Goal: Task Accomplishment & Management: Manage account settings

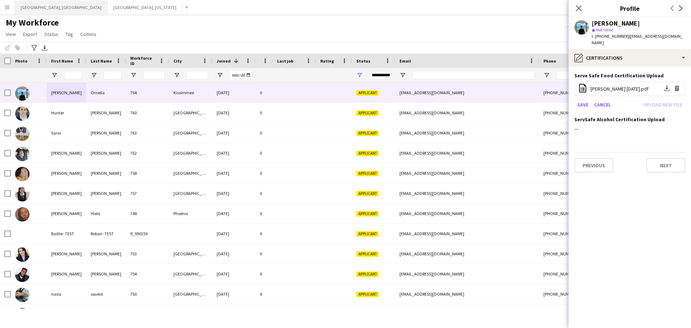
click at [33, 14] on button "[GEOGRAPHIC_DATA], [GEOGRAPHIC_DATA] Close" at bounding box center [61, 7] width 93 height 14
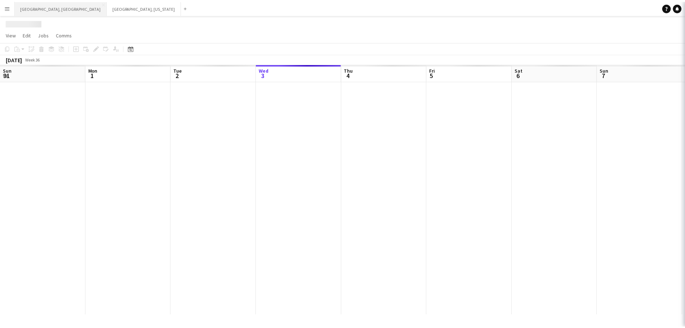
scroll to position [0, 172]
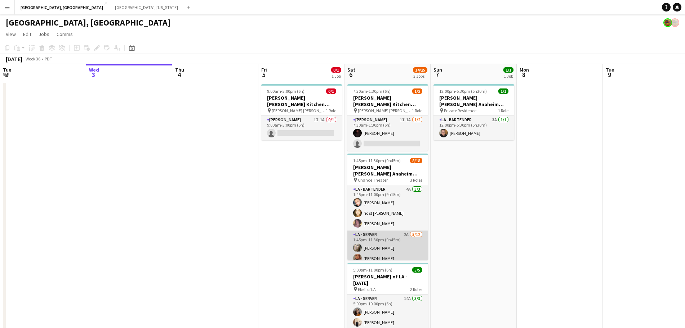
click at [400, 231] on app-card-role "LA - Server 2A [DATE] 1:45pm-11:30pm (9h45m) [PERSON_NAME] [PERSON_NAME] [PERSO…" at bounding box center [387, 300] width 81 height 139
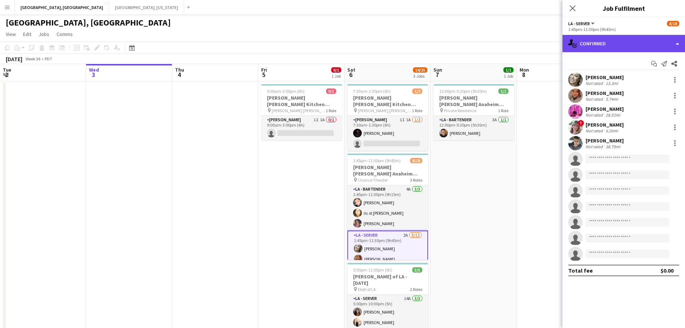
click at [603, 35] on div "single-neutral-actions-check-2 Confirmed" at bounding box center [623, 43] width 122 height 17
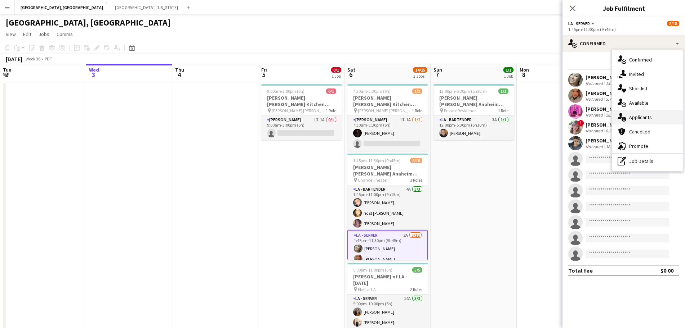
click at [623, 113] on icon "single-neutral-actions-information" at bounding box center [621, 117] width 9 height 9
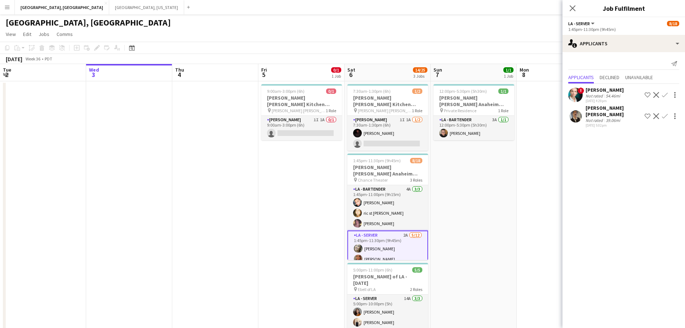
click at [578, 95] on app-user-avatar at bounding box center [575, 95] width 14 height 14
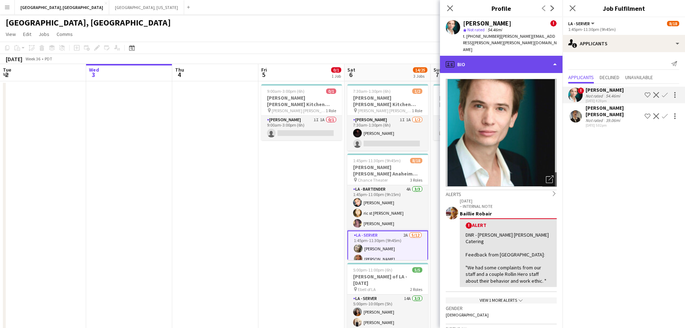
click at [527, 56] on div "profile Bio" at bounding box center [501, 64] width 122 height 17
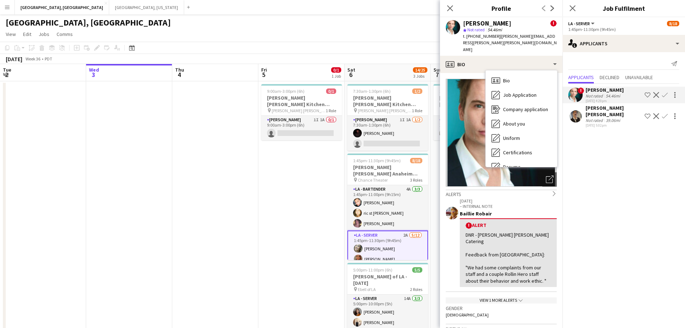
click at [503, 298] on div "View 1 more alerts chevron-down" at bounding box center [500, 301] width 111 height 6
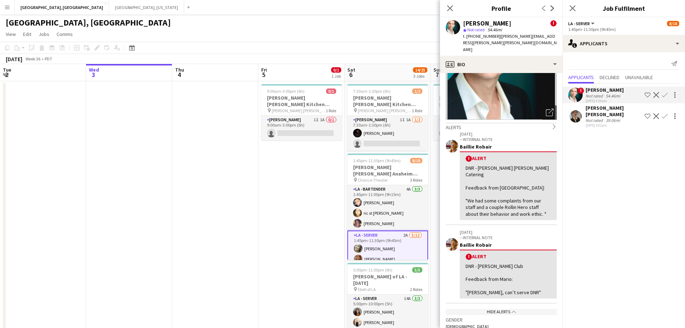
scroll to position [76, 0]
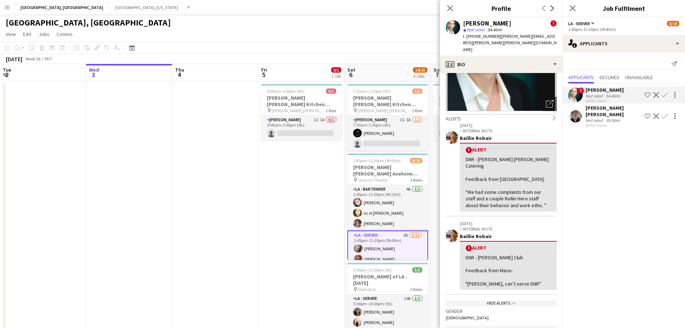
click at [656, 95] on app-icon "Decline" at bounding box center [656, 95] width 6 height 6
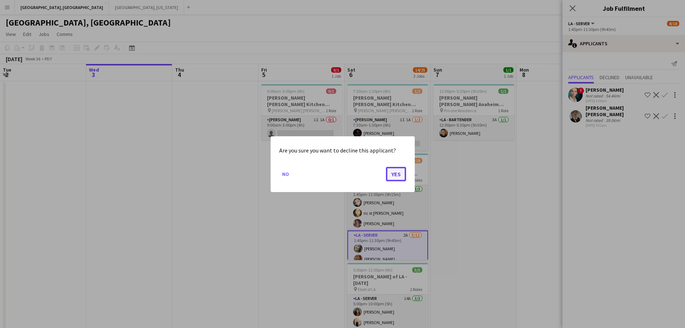
click at [386, 179] on button "Yes" at bounding box center [396, 174] width 20 height 14
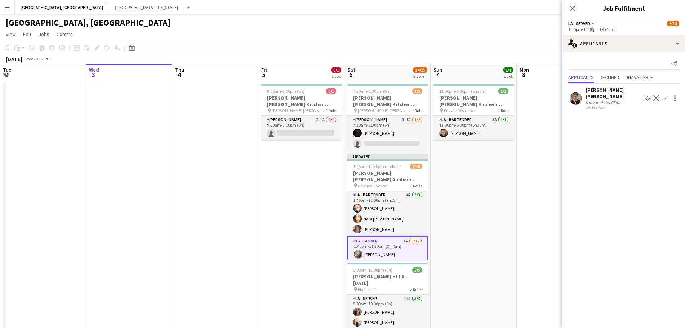
click at [583, 88] on div "[PERSON_NAME] [PERSON_NAME] Not rated 39.06mi [DATE] 5:02pm Shortlist crew Decl…" at bounding box center [623, 98] width 122 height 23
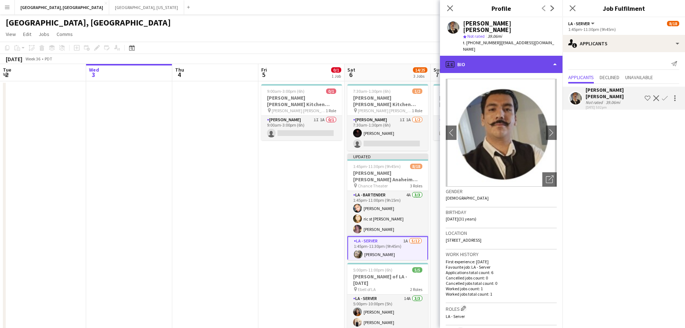
click at [495, 56] on div "profile Bio" at bounding box center [501, 64] width 122 height 17
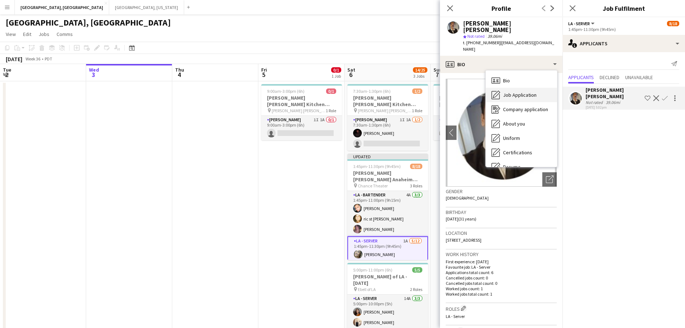
click at [500, 91] on icon "Job Application" at bounding box center [495, 95] width 9 height 9
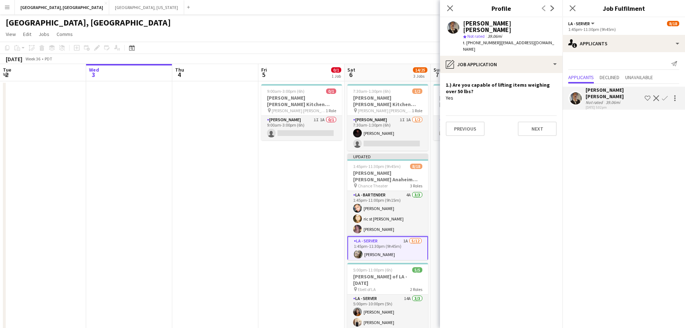
click at [665, 95] on app-icon "Confirm" at bounding box center [665, 98] width 6 height 6
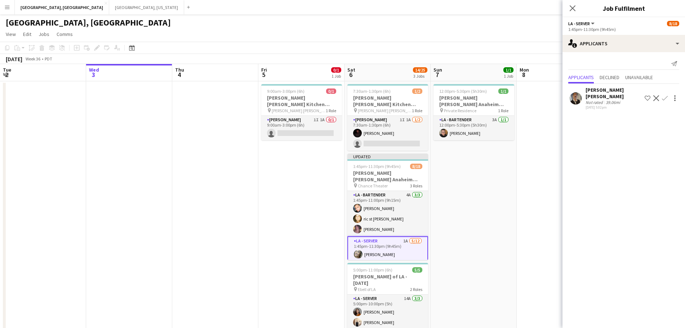
click at [665, 95] on app-icon "Confirm" at bounding box center [665, 98] width 6 height 6
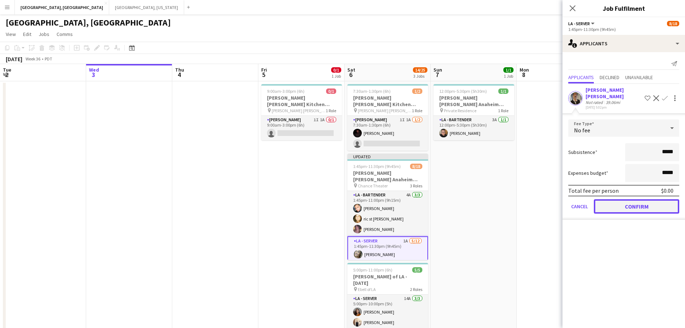
click at [615, 204] on button "Confirm" at bounding box center [636, 207] width 85 height 14
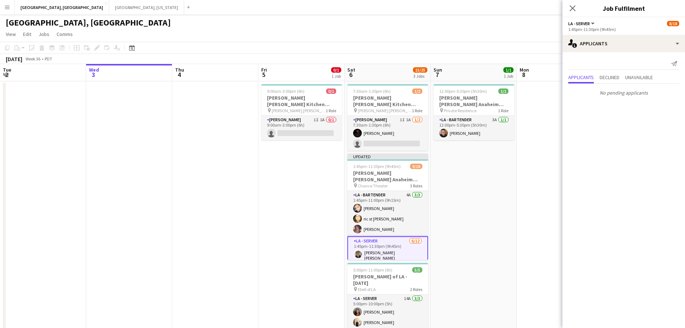
click at [531, 42] on app-toolbar "Copy Paste Paste Ctrl+V Paste with crew Ctrl+Shift+V Paste linked Job [GEOGRAPH…" at bounding box center [342, 48] width 685 height 12
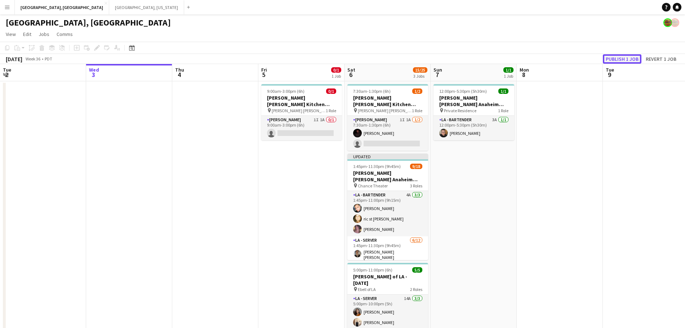
click at [609, 59] on button "Publish 1 job" at bounding box center [622, 58] width 39 height 9
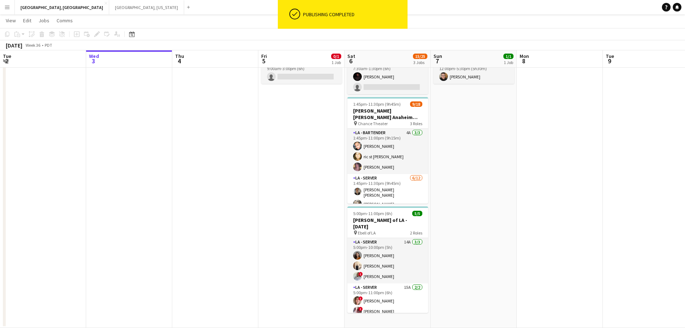
scroll to position [0, 0]
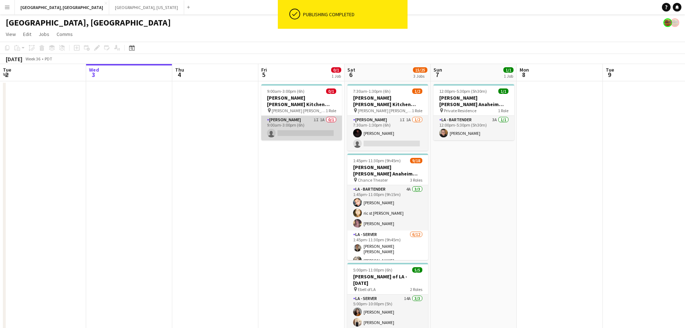
click at [305, 116] on app-card-role "[PERSON_NAME] 1I 1A 0/1 9:00am-3:00pm (6h) single-neutral-actions" at bounding box center [301, 128] width 81 height 24
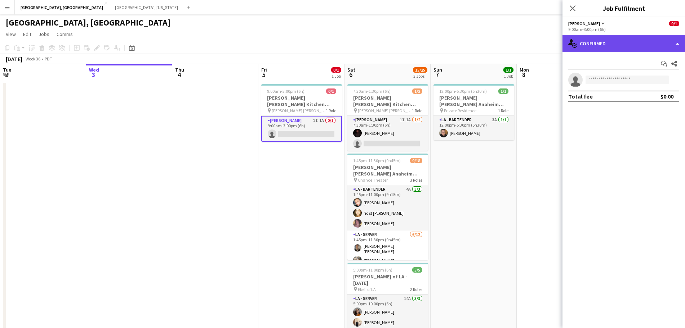
click at [596, 47] on div "single-neutral-actions-check-2 Confirmed" at bounding box center [623, 43] width 122 height 17
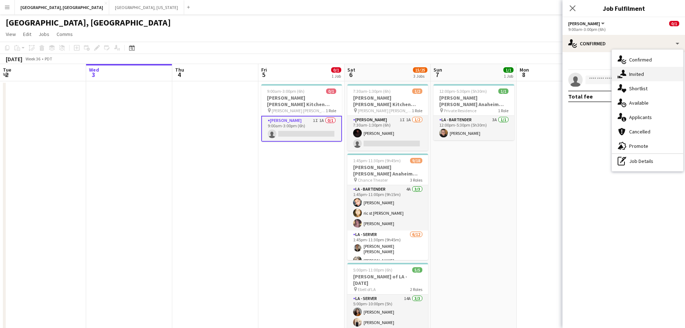
click at [624, 77] on icon "single-neutral-actions-share-1" at bounding box center [621, 74] width 9 height 9
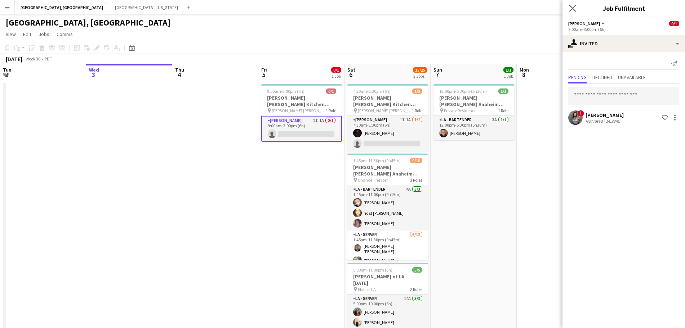
click at [569, 4] on app-icon "Close pop-in" at bounding box center [572, 8] width 10 height 10
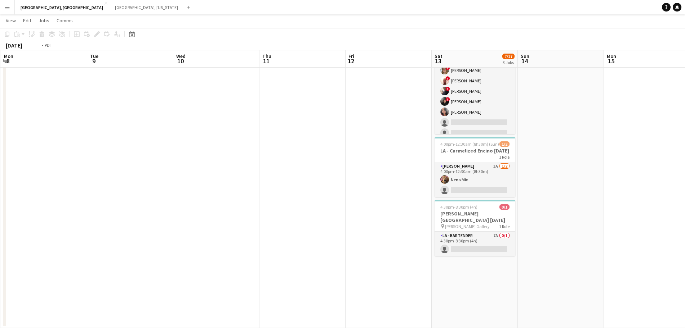
scroll to position [0, 259]
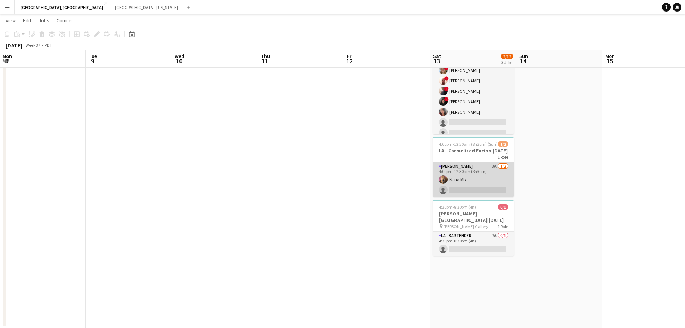
click at [482, 181] on app-card-role "[PERSON_NAME] 3A [DATE] 4:00pm-12:30am (8h30m) Nena Mix single-neutral-actions" at bounding box center [473, 179] width 81 height 35
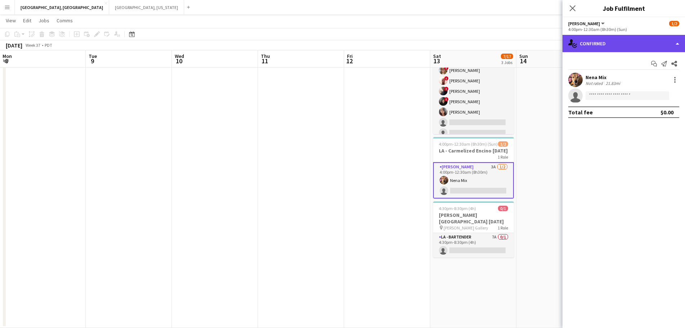
click at [598, 43] on div "single-neutral-actions-check-2 Confirmed" at bounding box center [623, 43] width 122 height 17
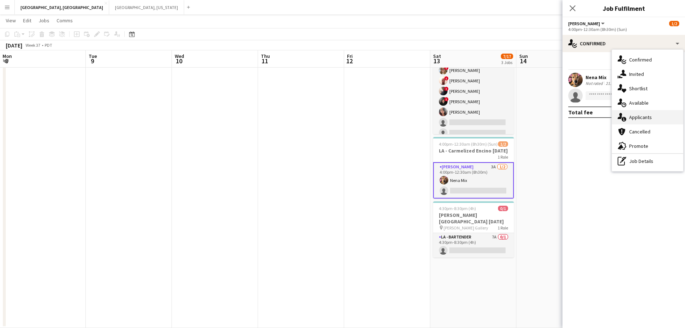
click at [665, 122] on div "single-neutral-actions-information Applicants" at bounding box center [647, 117] width 71 height 14
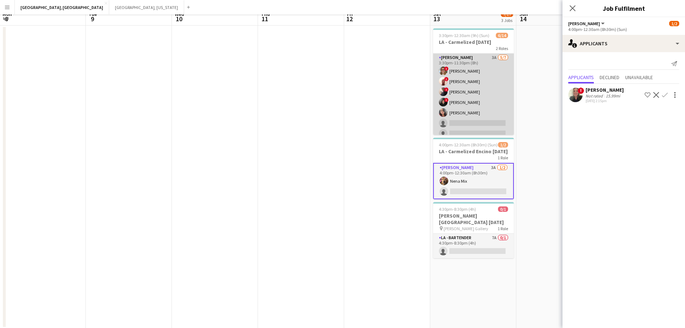
scroll to position [0, 0]
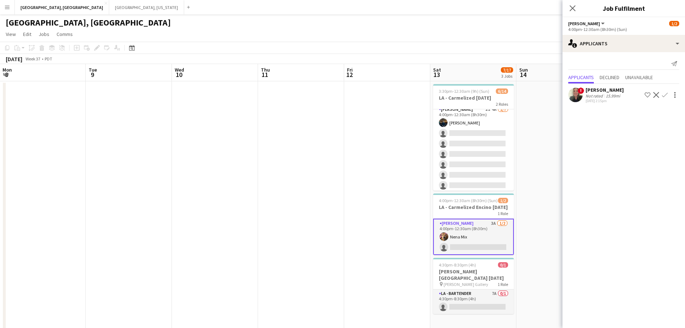
click at [472, 157] on app-card-role "[PERSON_NAME] 2I 4A [DATE] 4:00pm-12:30am (8h30m) [PERSON_NAME] single-neutral-…" at bounding box center [473, 149] width 81 height 87
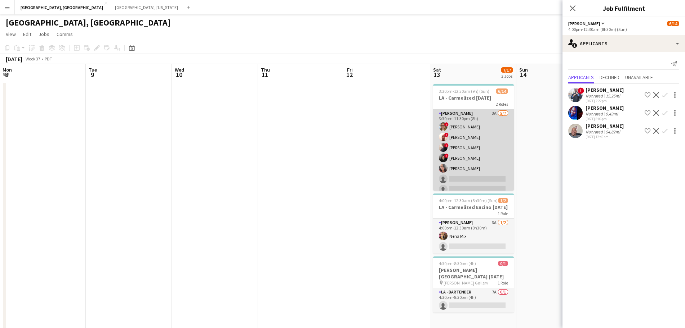
click at [474, 139] on app-card-role "[PERSON_NAME] 3A [DATE] 3:30pm-11:30pm (8h) ! [PERSON_NAME] ! [PERSON_NAME] III…" at bounding box center [473, 152] width 81 height 87
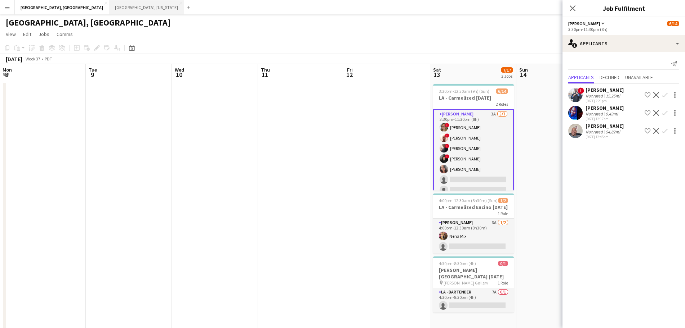
click at [109, 10] on button "[GEOGRAPHIC_DATA], [US_STATE] Close" at bounding box center [146, 7] width 75 height 14
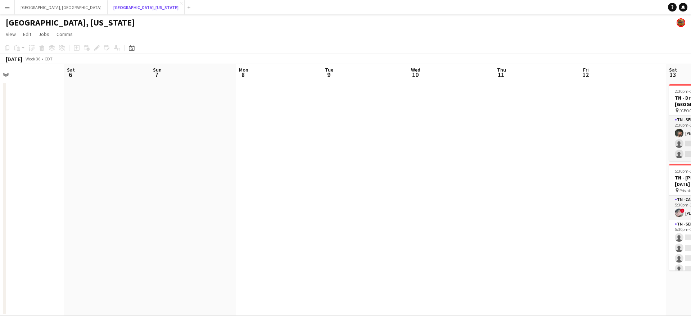
scroll to position [0, 185]
